Goal: Navigation & Orientation: Find specific page/section

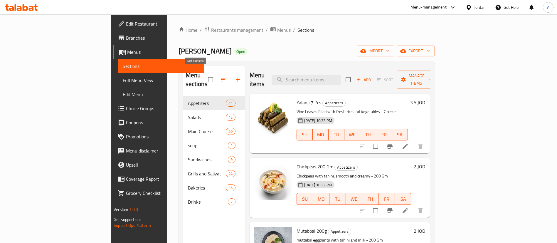
click at [220, 78] on icon "button" at bounding box center [223, 79] width 7 height 7
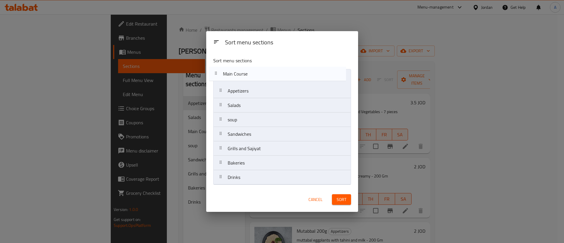
drag, startPoint x: 252, startPoint y: 109, endPoint x: 248, endPoint y: 76, distance: 33.8
click at [248, 76] on nav "Appetizers Salads Main Course soup Sandwiches Grills and Sajiyat Bakeries Drinks" at bounding box center [282, 127] width 138 height 116
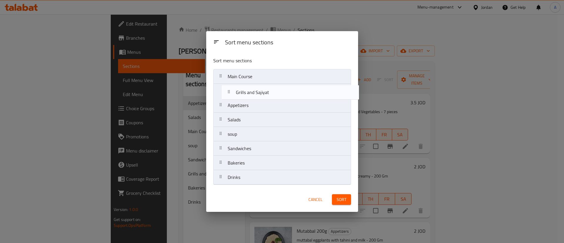
drag, startPoint x: 269, startPoint y: 149, endPoint x: 277, endPoint y: 88, distance: 61.6
click at [277, 88] on nav "Main Course Appetizers Salads soup Sandwiches Grills and Sajiyat Bakeries Drinks" at bounding box center [282, 127] width 138 height 116
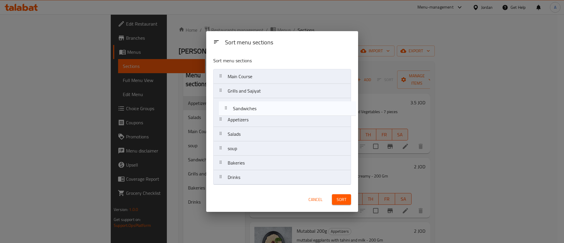
drag, startPoint x: 271, startPoint y: 150, endPoint x: 277, endPoint y: 104, distance: 46.5
click at [277, 104] on nav "Main Course Grills and Sajiyat Appetizers Salads soup Sandwiches Bakeries Drinks" at bounding box center [282, 127] width 138 height 116
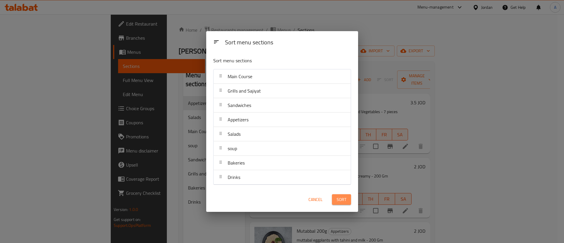
click at [343, 197] on span "Sort" at bounding box center [341, 199] width 10 height 7
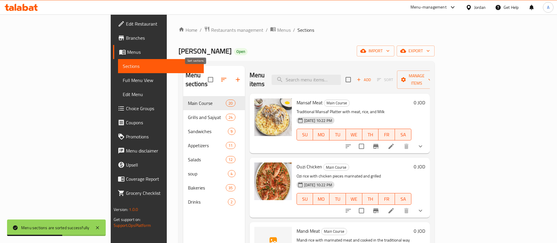
click at [220, 76] on icon "button" at bounding box center [223, 79] width 7 height 7
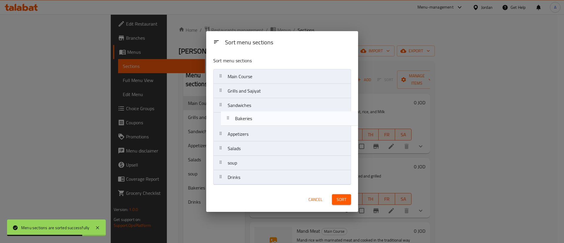
drag, startPoint x: 289, startPoint y: 163, endPoint x: 298, endPoint y: 103, distance: 60.5
click at [298, 103] on nav "Main Course Grills and Sajiyat Sandwiches Appetizers Salads soup Bakeries Drinks" at bounding box center [282, 127] width 138 height 116
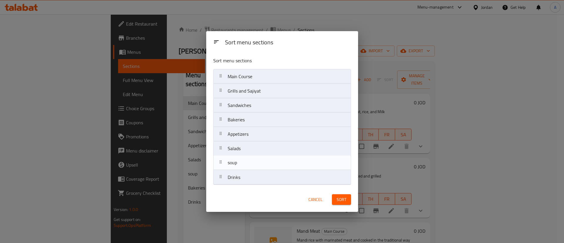
click at [299, 162] on nav "Main Course Grills and Sajiyat Sandwiches Bakeries Appetizers Salads soup Drinks" at bounding box center [282, 127] width 138 height 116
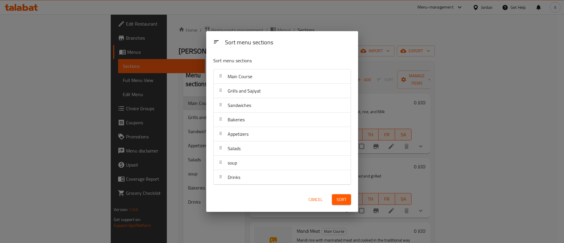
click at [333, 198] on button "Sort" at bounding box center [341, 199] width 19 height 11
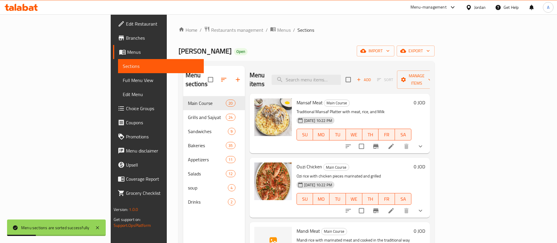
click at [296, 33] on ol "Home / Restaurants management / Menus / Sections" at bounding box center [306, 30] width 256 height 8
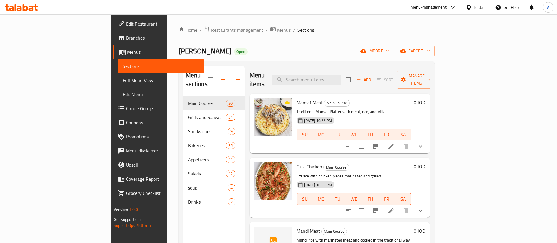
click at [21, 6] on icon at bounding box center [21, 7] width 33 height 7
